Goal: Task Accomplishment & Management: Manage account settings

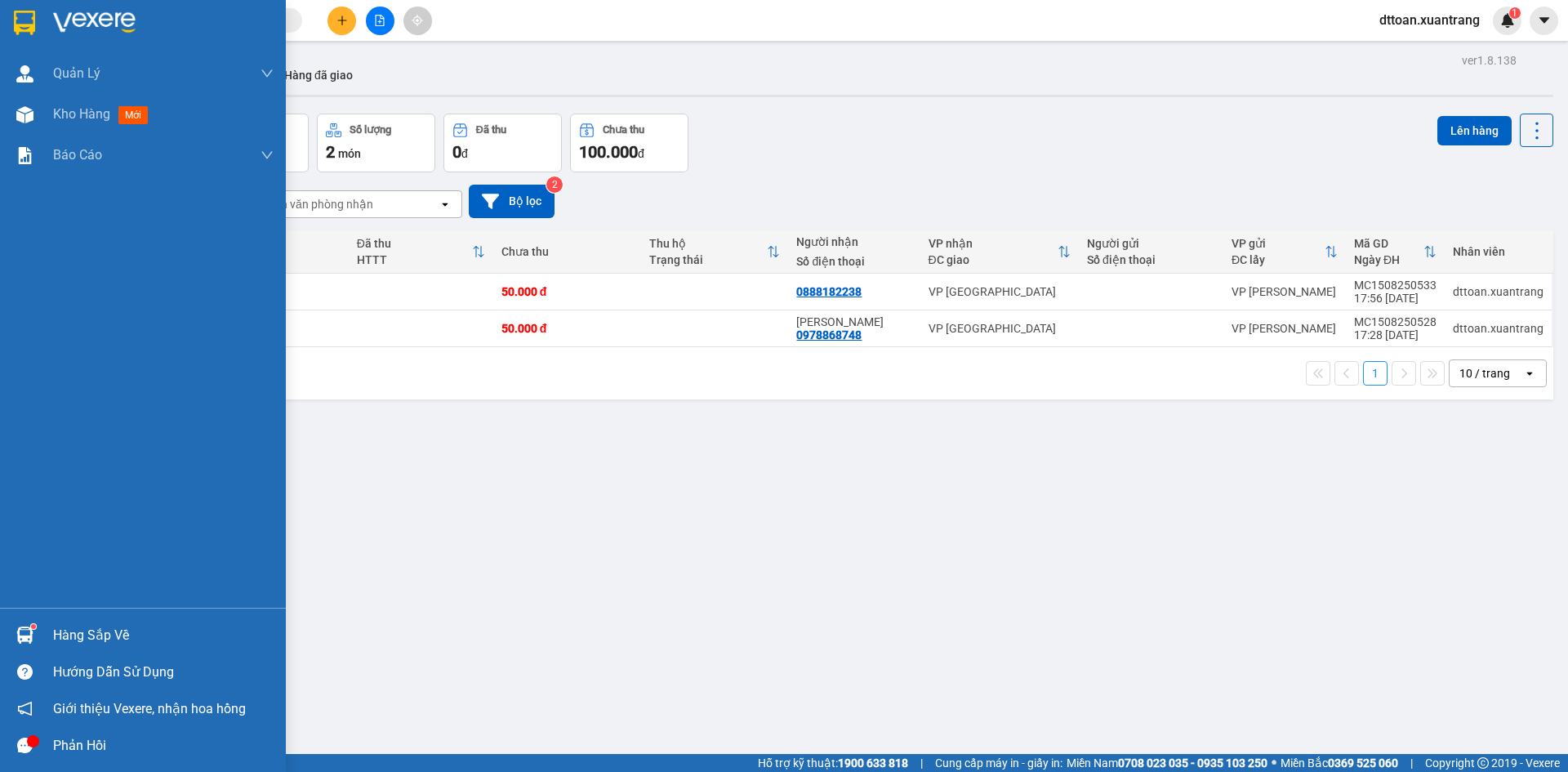
drag, startPoint x: 65, startPoint y: 33, endPoint x: 57, endPoint y: 31, distance: 8.2
click at [65, 32] on img at bounding box center [94, 23] width 83 height 25
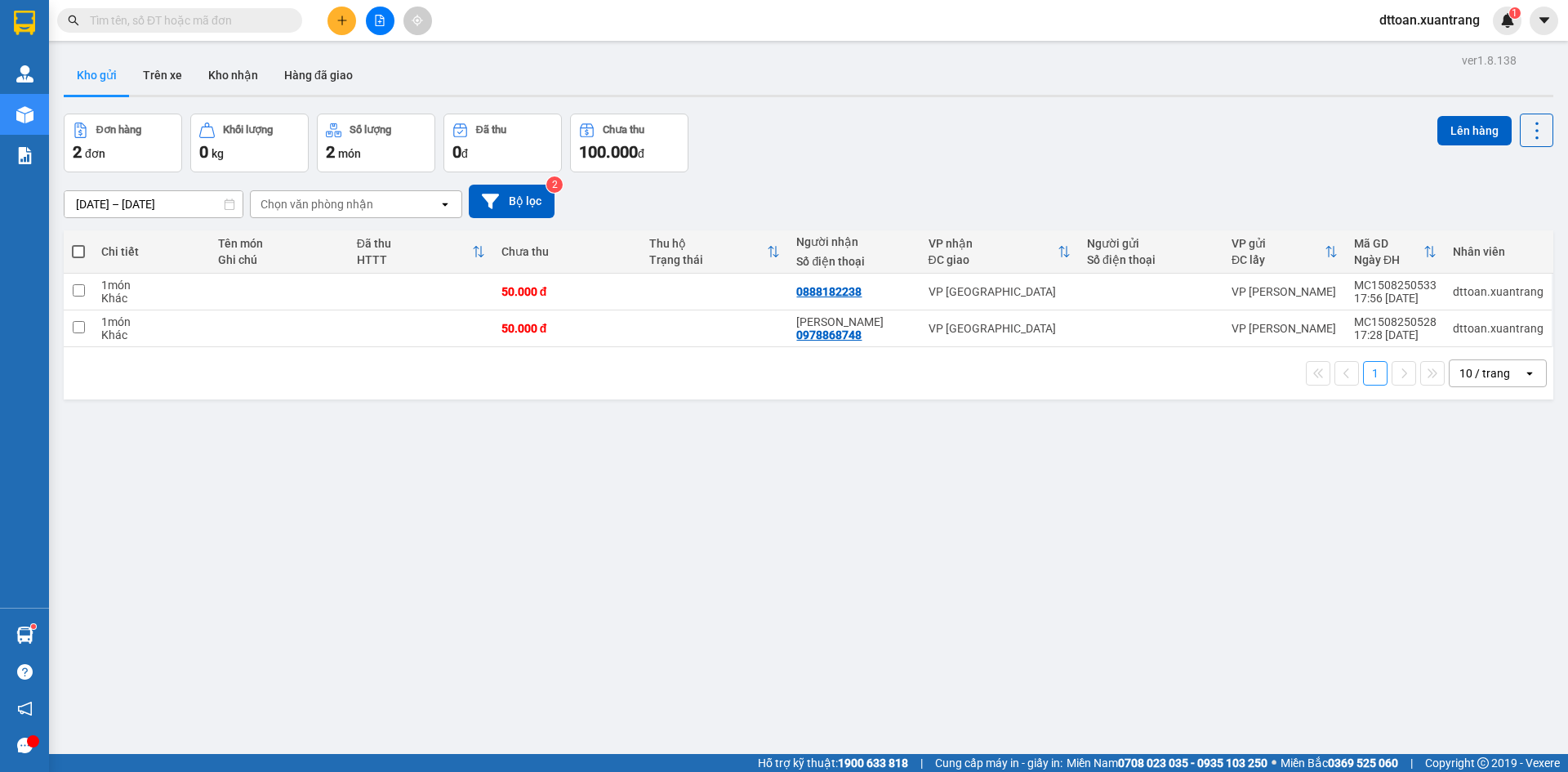
drag, startPoint x: 266, startPoint y: 16, endPoint x: 264, endPoint y: 7, distance: 9.2
click at [265, 15] on input "text" at bounding box center [186, 20] width 192 height 18
paste input "0964761997"
type input "0964761997"
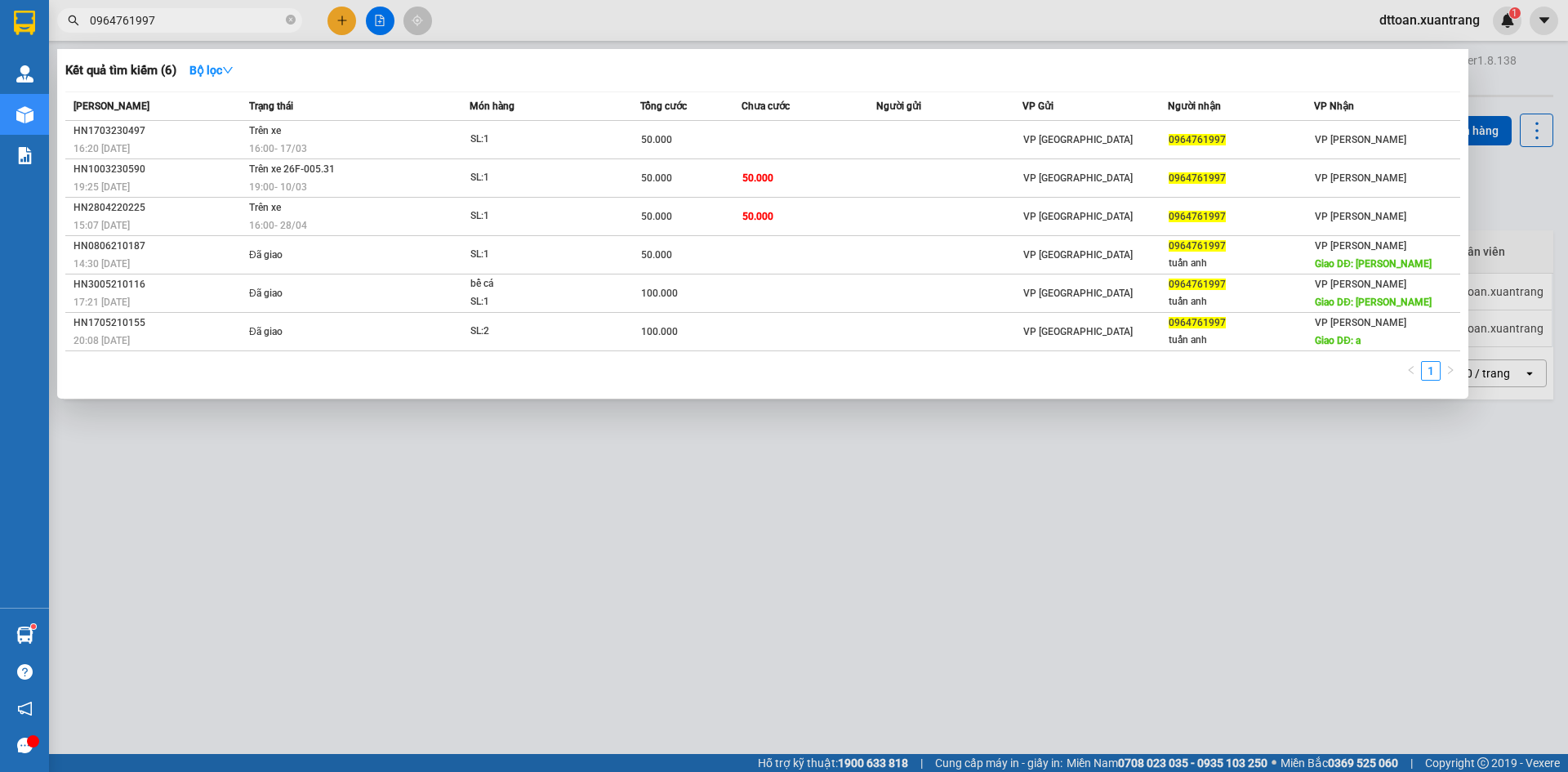
click at [223, 20] on input "0964761997" at bounding box center [186, 20] width 192 height 18
type input "789"
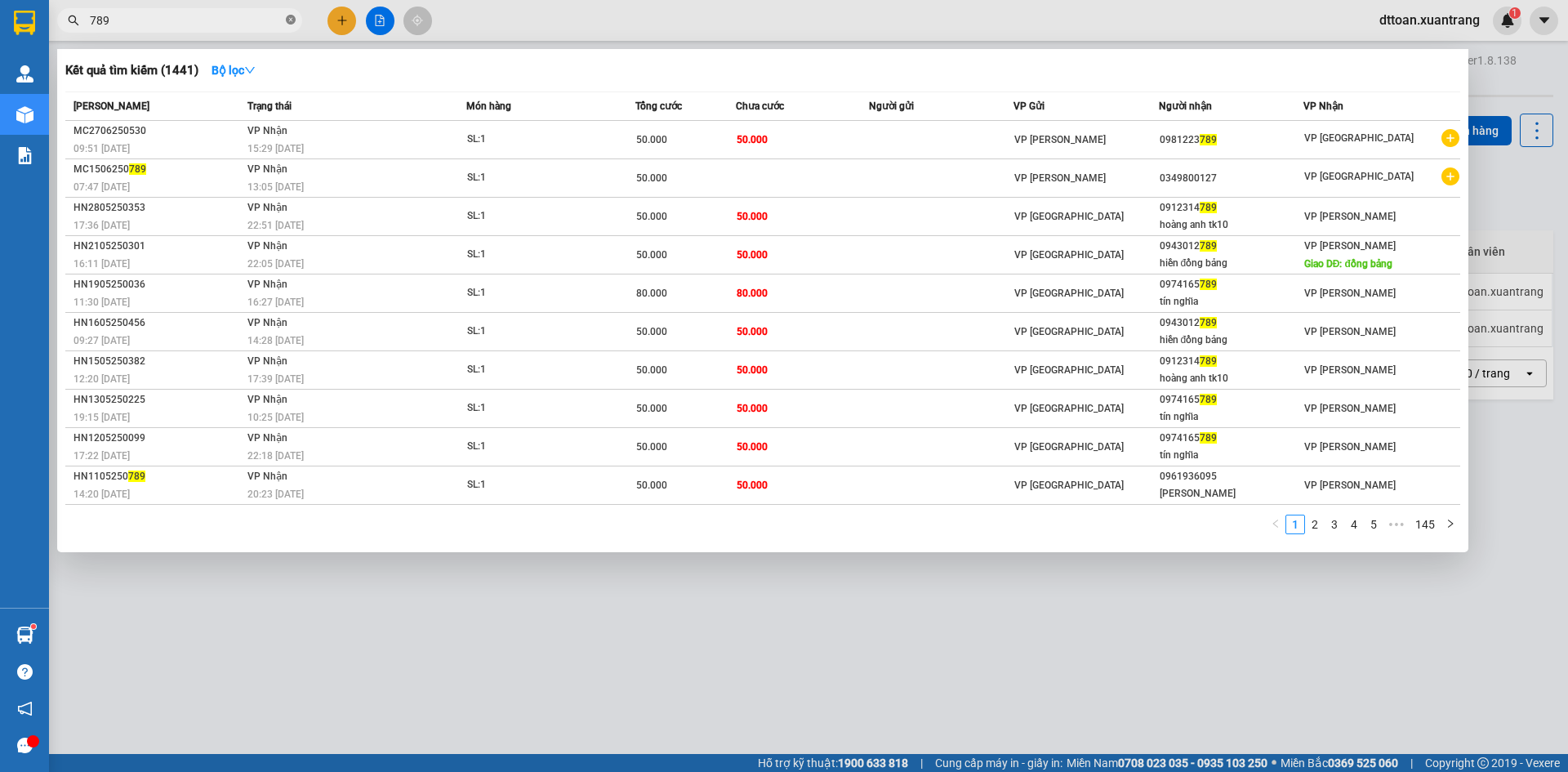
click at [287, 21] on icon "close-circle" at bounding box center [290, 20] width 10 height 10
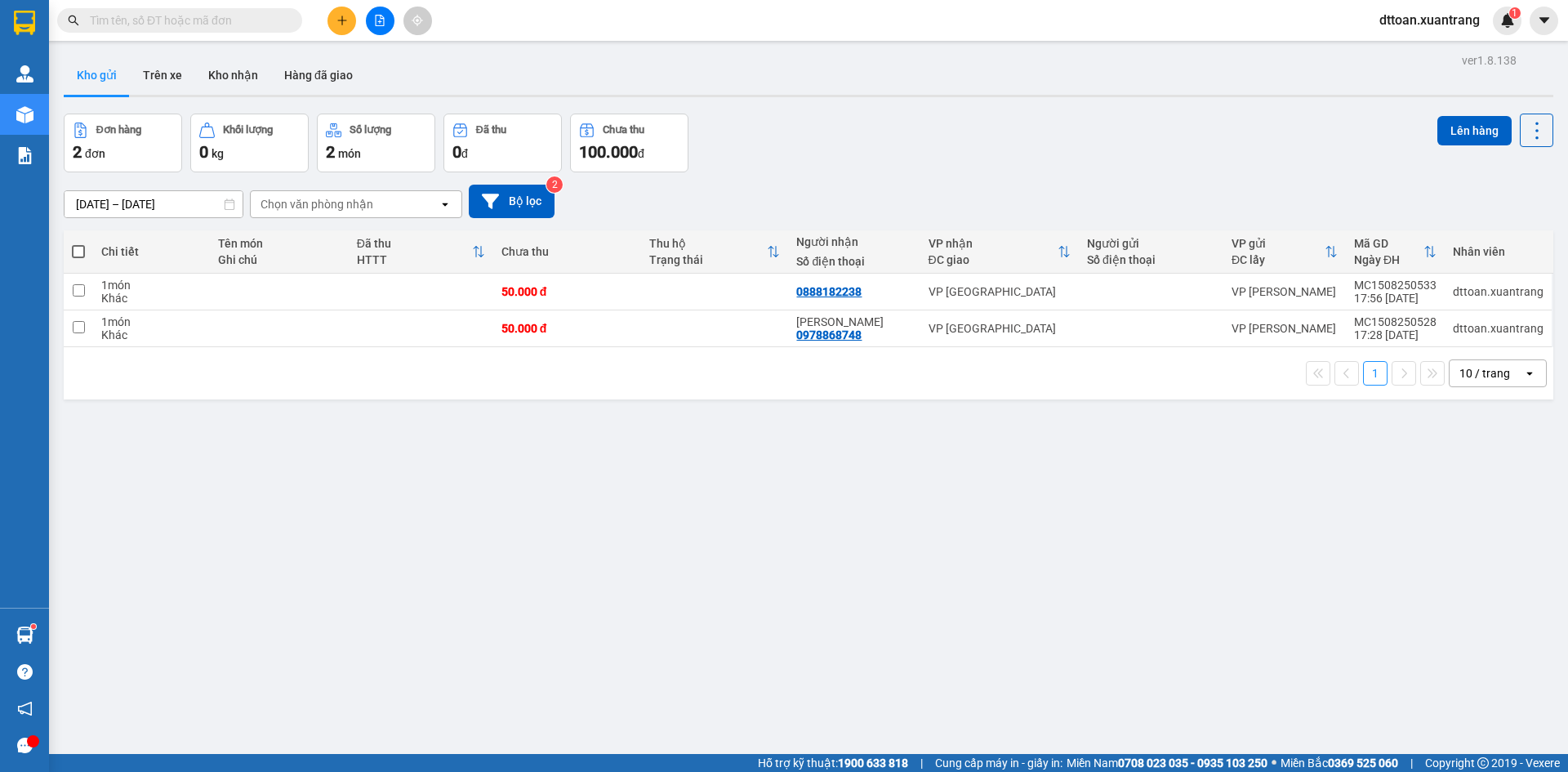
click at [294, 26] on span at bounding box center [290, 20] width 10 height 18
click at [249, 15] on input "text" at bounding box center [186, 20] width 192 height 18
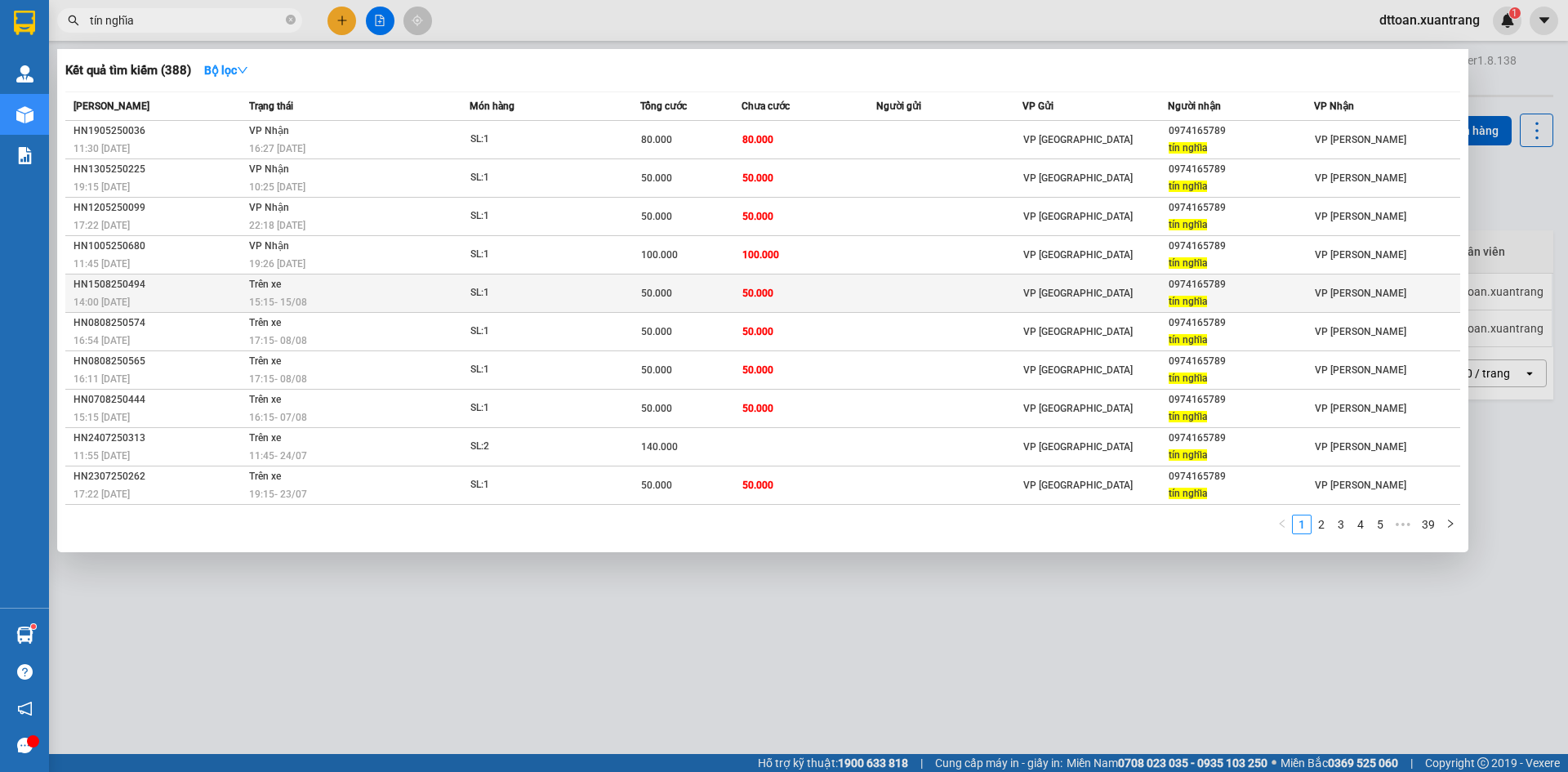
type input "tín nghĩa"
click at [539, 290] on div "SL: 1" at bounding box center [532, 293] width 123 height 18
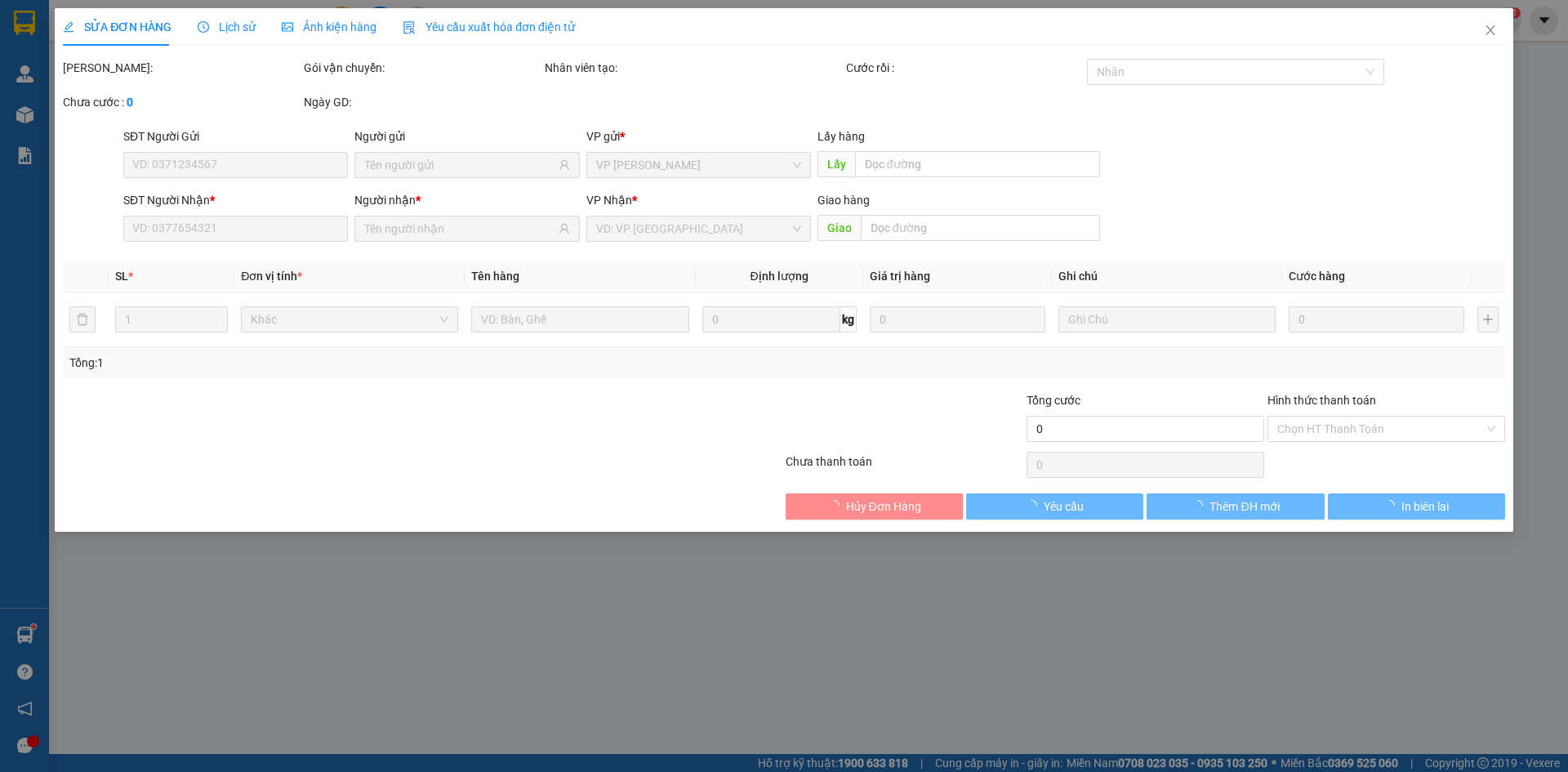
type input "0974165789"
type input "tín nghĩa"
type input "50.000"
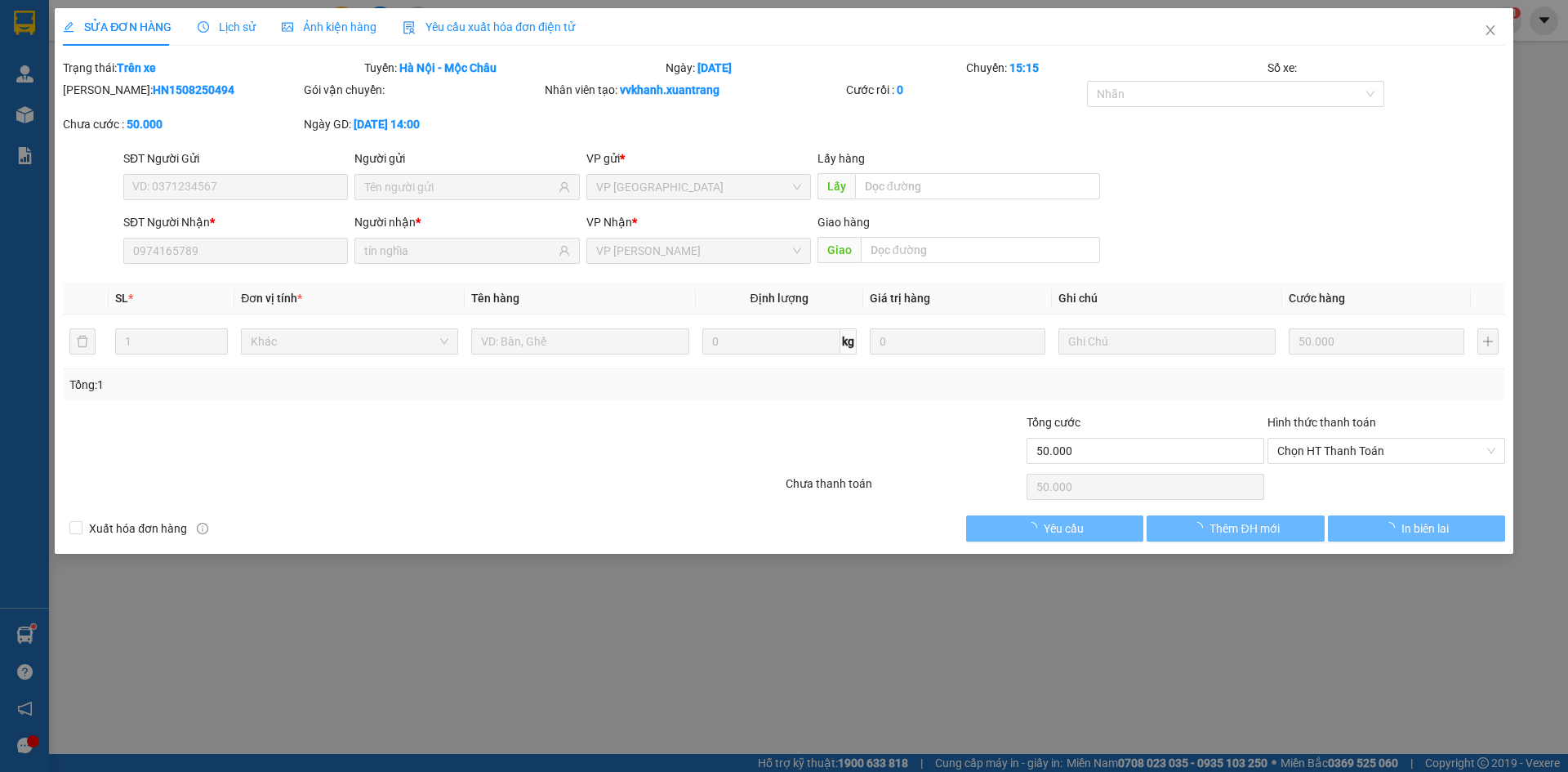
click at [341, 28] on span "Ảnh kiện hàng" at bounding box center [329, 27] width 94 height 13
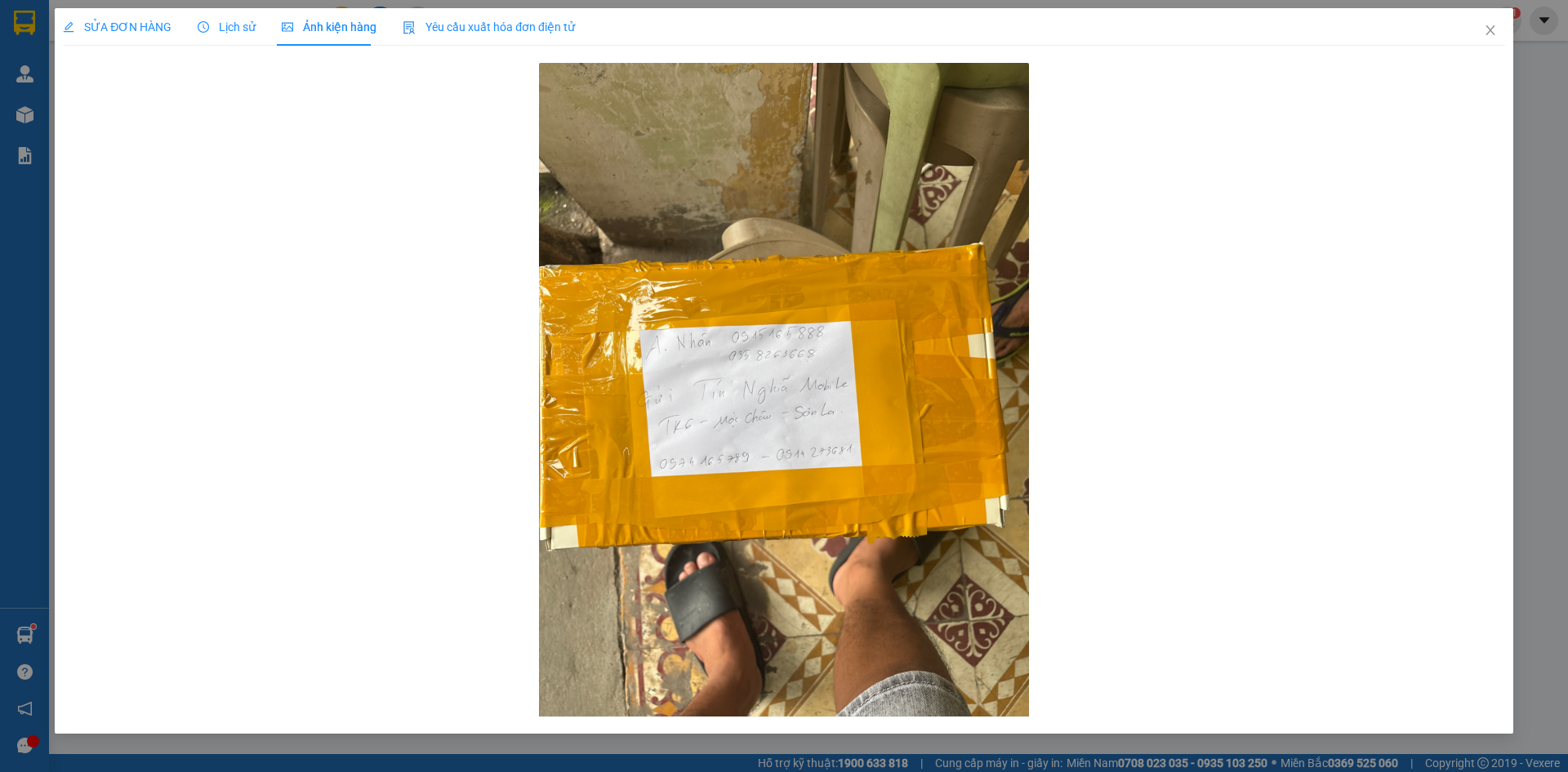
click at [1567, 181] on div "SỬA ĐƠN HÀNG Lịch sử Ảnh kiện hàng Yêu cầu xuất hóa đơn điện tử Total Paid Fee …" at bounding box center [784, 386] width 1568 height 772
click at [1498, 36] on span "Close" at bounding box center [1490, 30] width 45 height 45
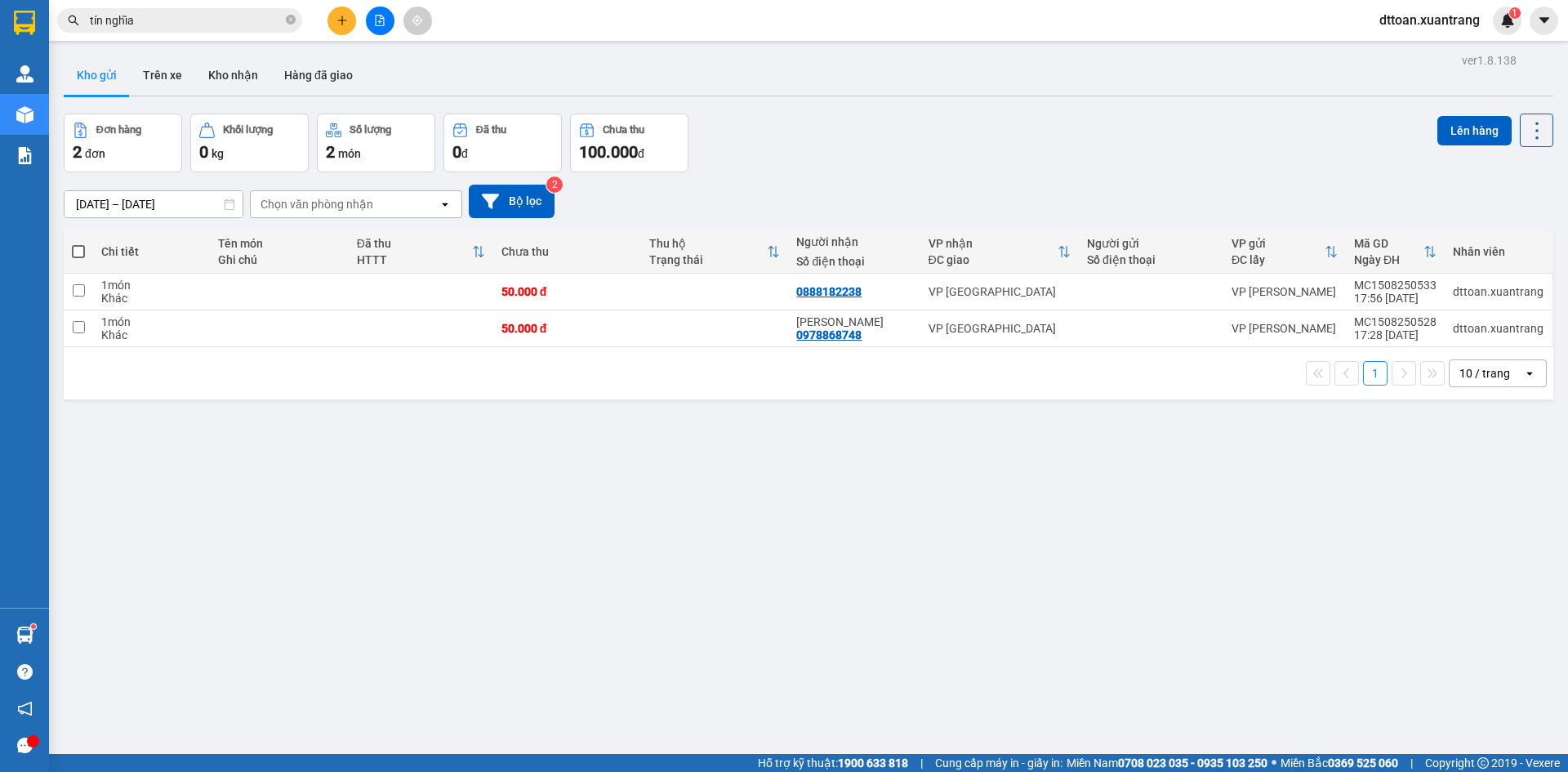
click at [184, 26] on input "tín nghĩa" at bounding box center [186, 20] width 192 height 18
